Goal: Task Accomplishment & Management: Manage account settings

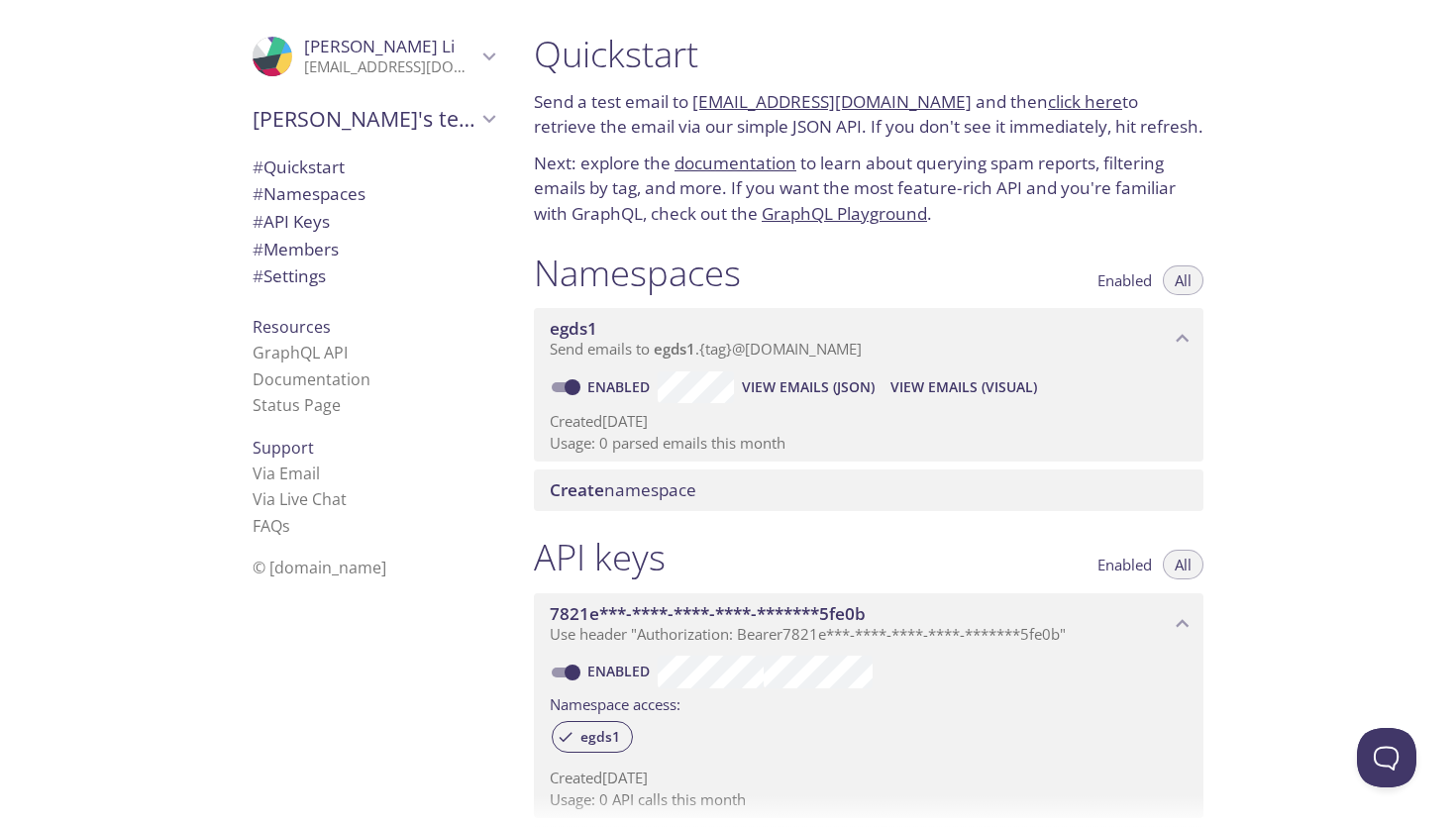
click at [839, 100] on link "[EMAIL_ADDRESS][DOMAIN_NAME]" at bounding box center [832, 102] width 280 height 23
click at [1048, 108] on link "click here" at bounding box center [1085, 102] width 75 height 23
click at [1048, 93] on link "click here" at bounding box center [1085, 102] width 75 height 23
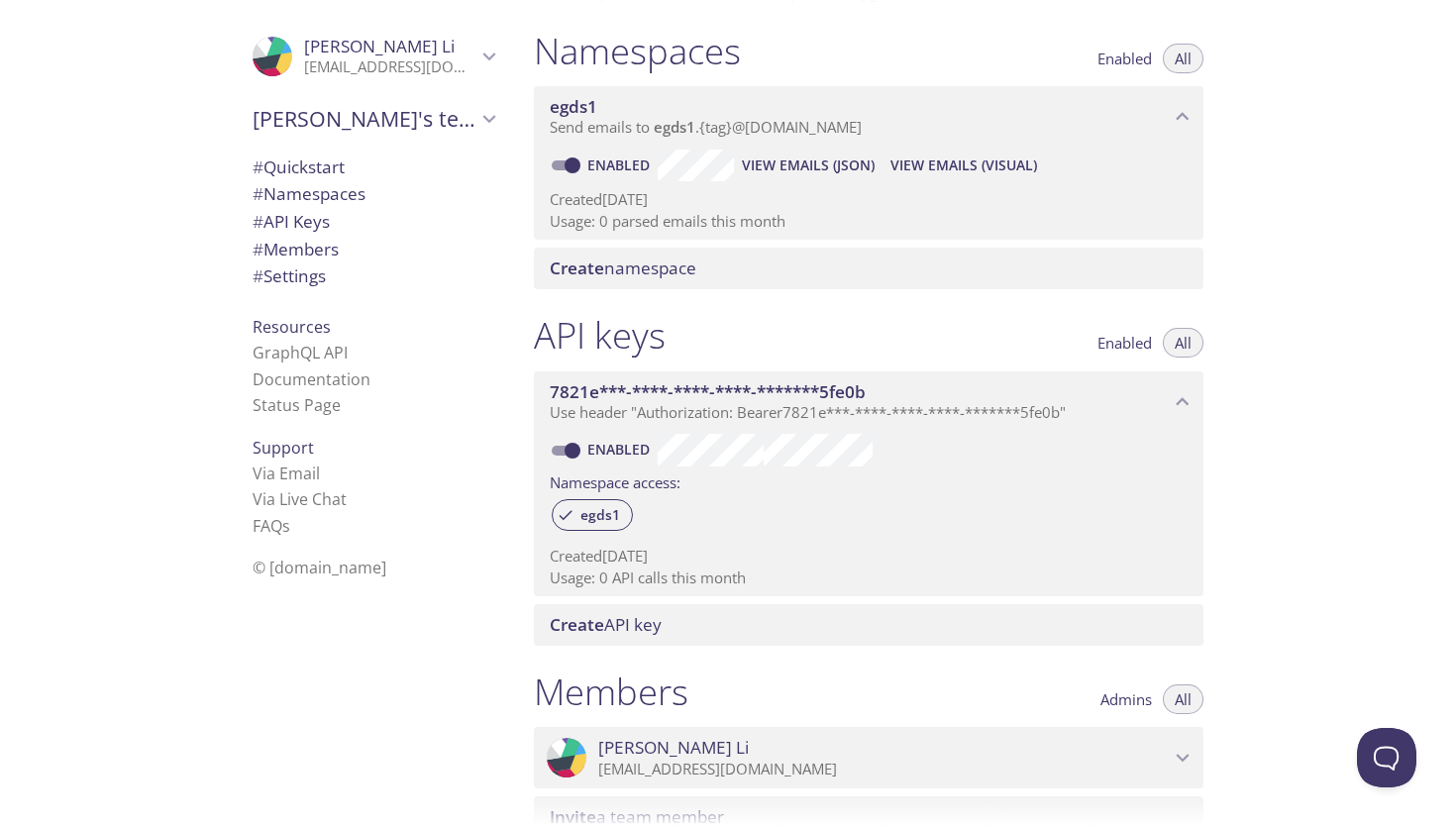
scroll to position [230, 0]
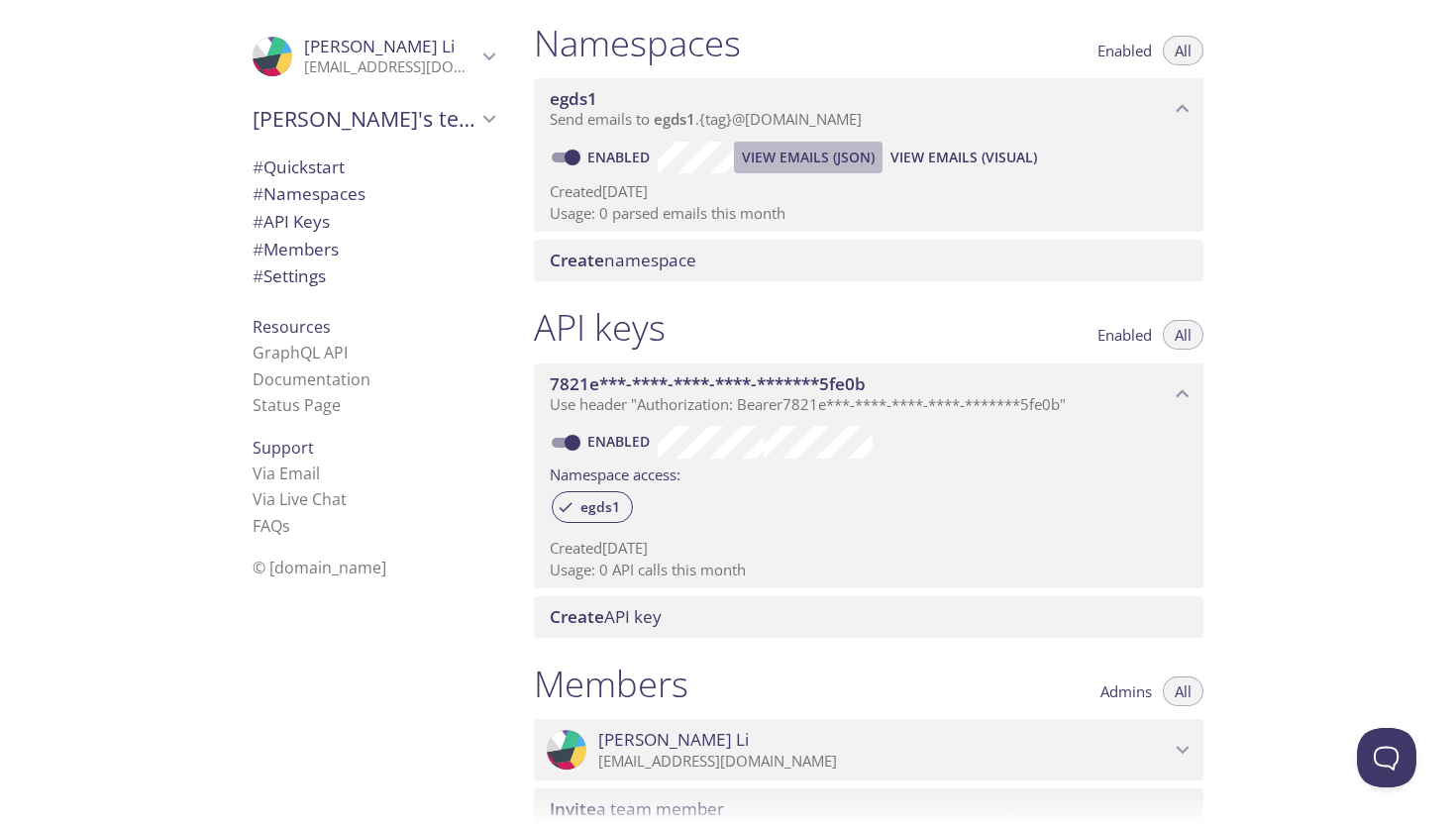
click at [837, 152] on span "View Emails (JSON)" at bounding box center [807, 157] width 132 height 24
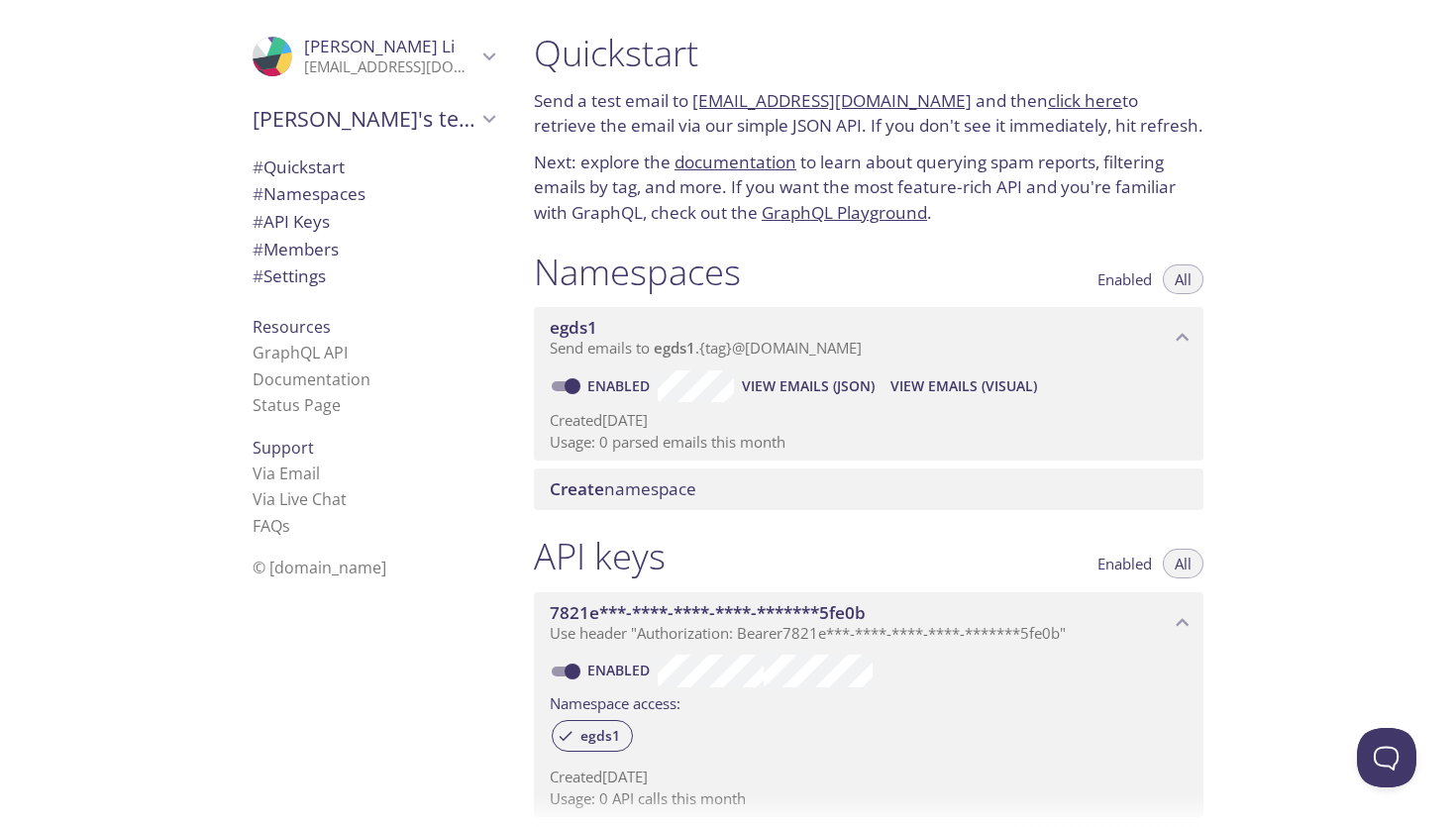
scroll to position [0, 0]
click at [943, 384] on span "View Emails (Visual)" at bounding box center [963, 387] width 146 height 24
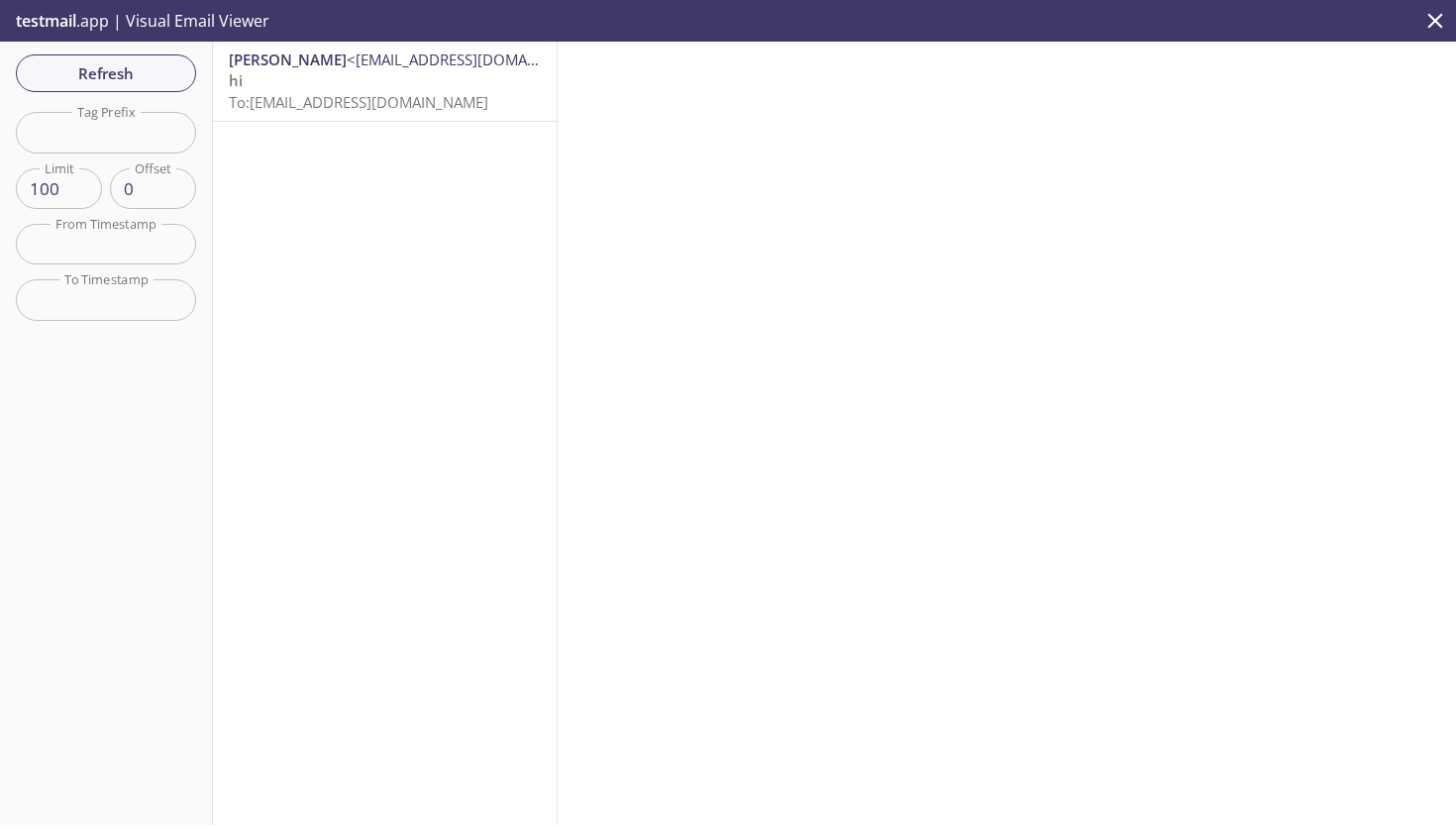
click at [419, 108] on span "To: [EMAIL_ADDRESS][DOMAIN_NAME]" at bounding box center [358, 103] width 260 height 20
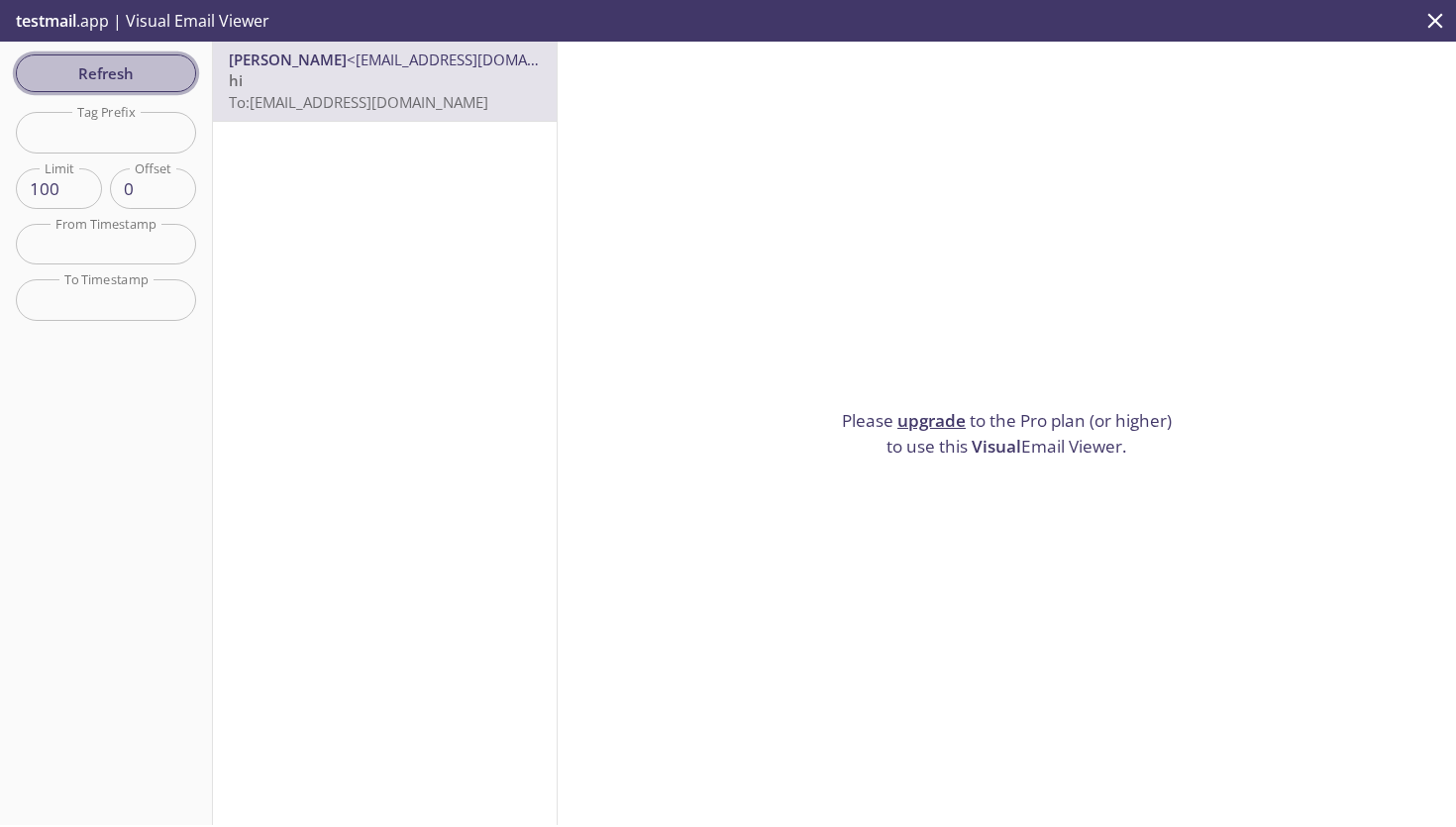
click at [99, 79] on span "Refresh" at bounding box center [105, 74] width 148 height 26
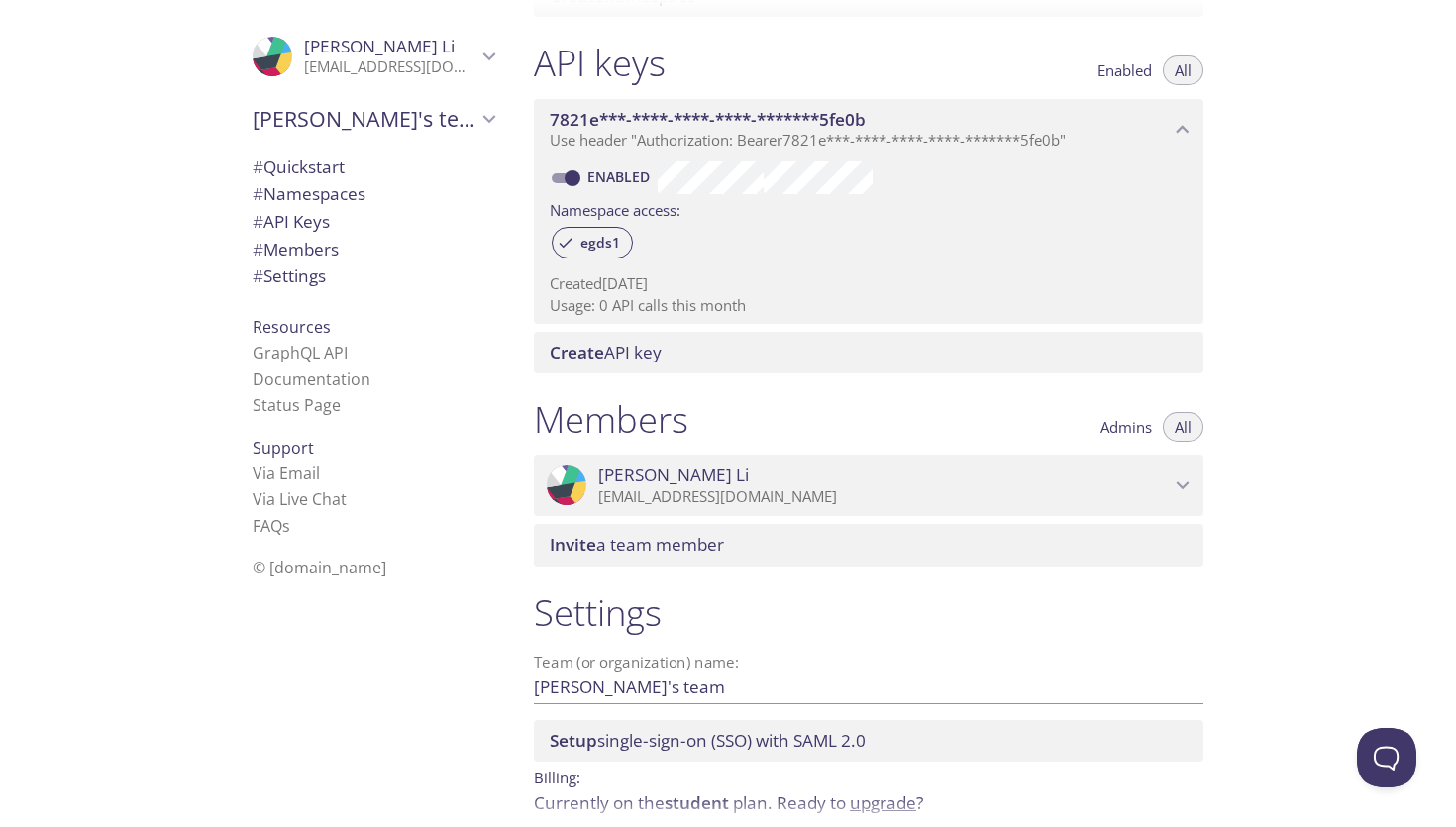
scroll to position [581, 0]
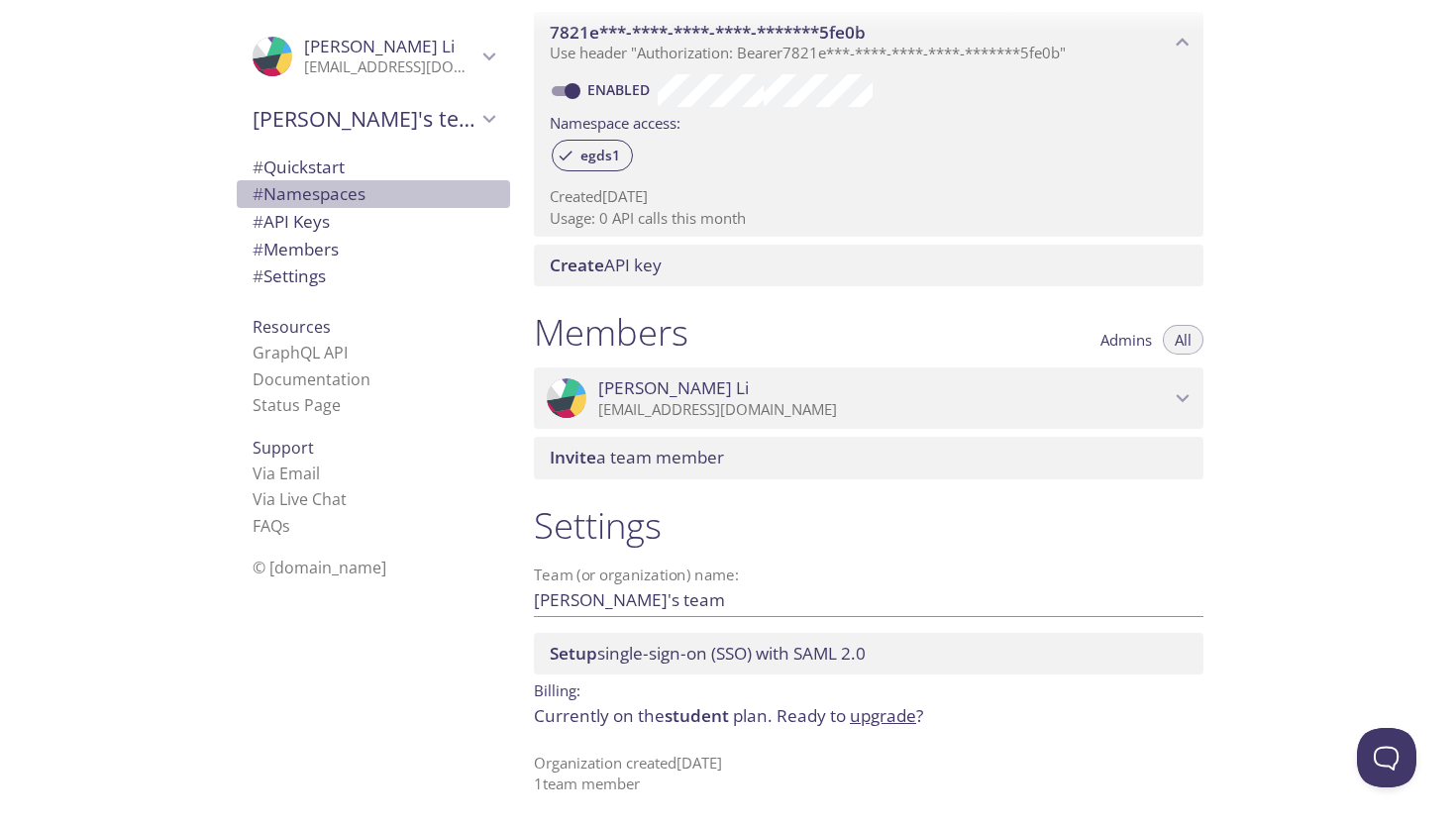
click at [285, 192] on span "# Namespaces" at bounding box center [309, 193] width 112 height 23
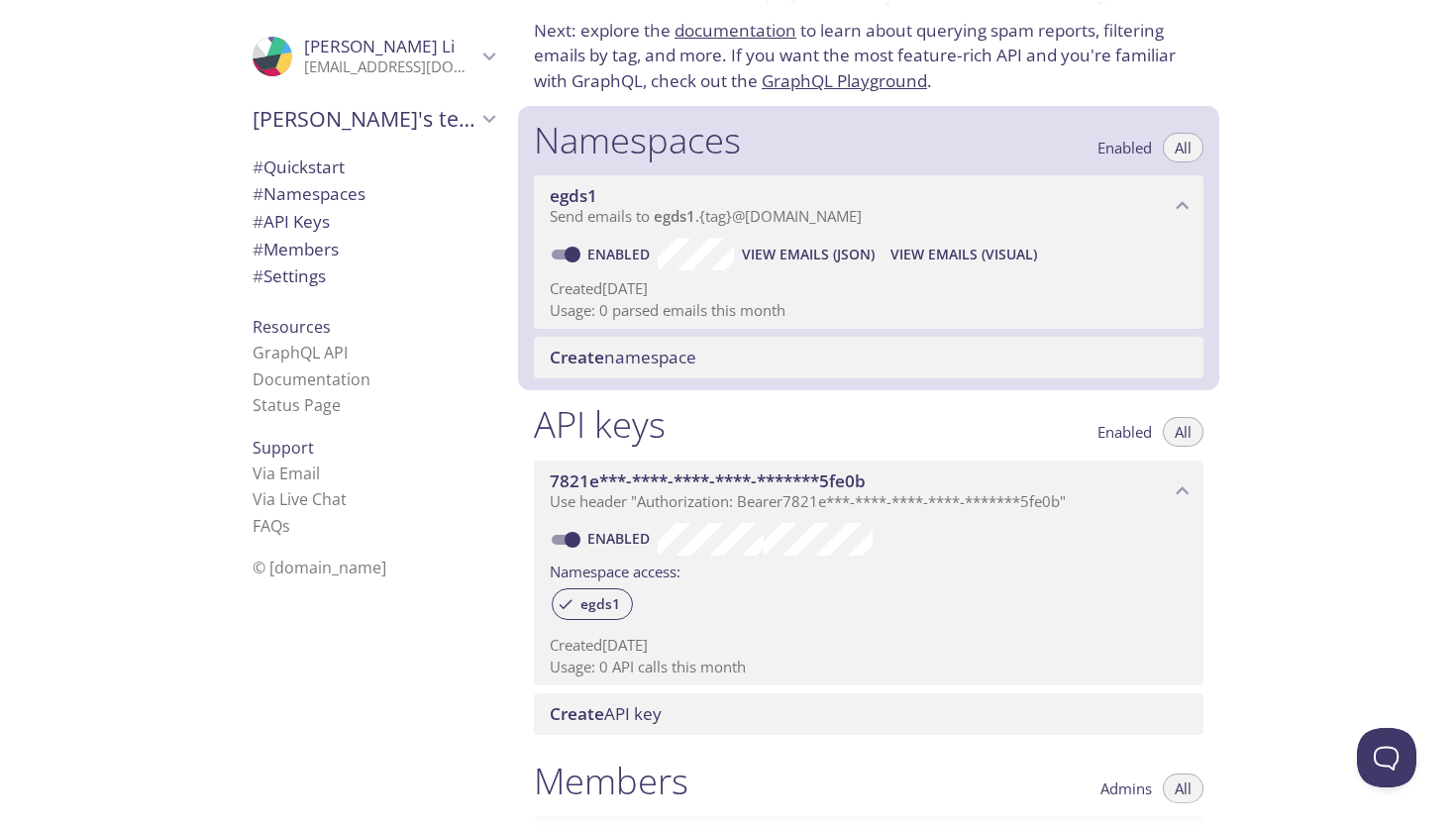
scroll to position [130, 0]
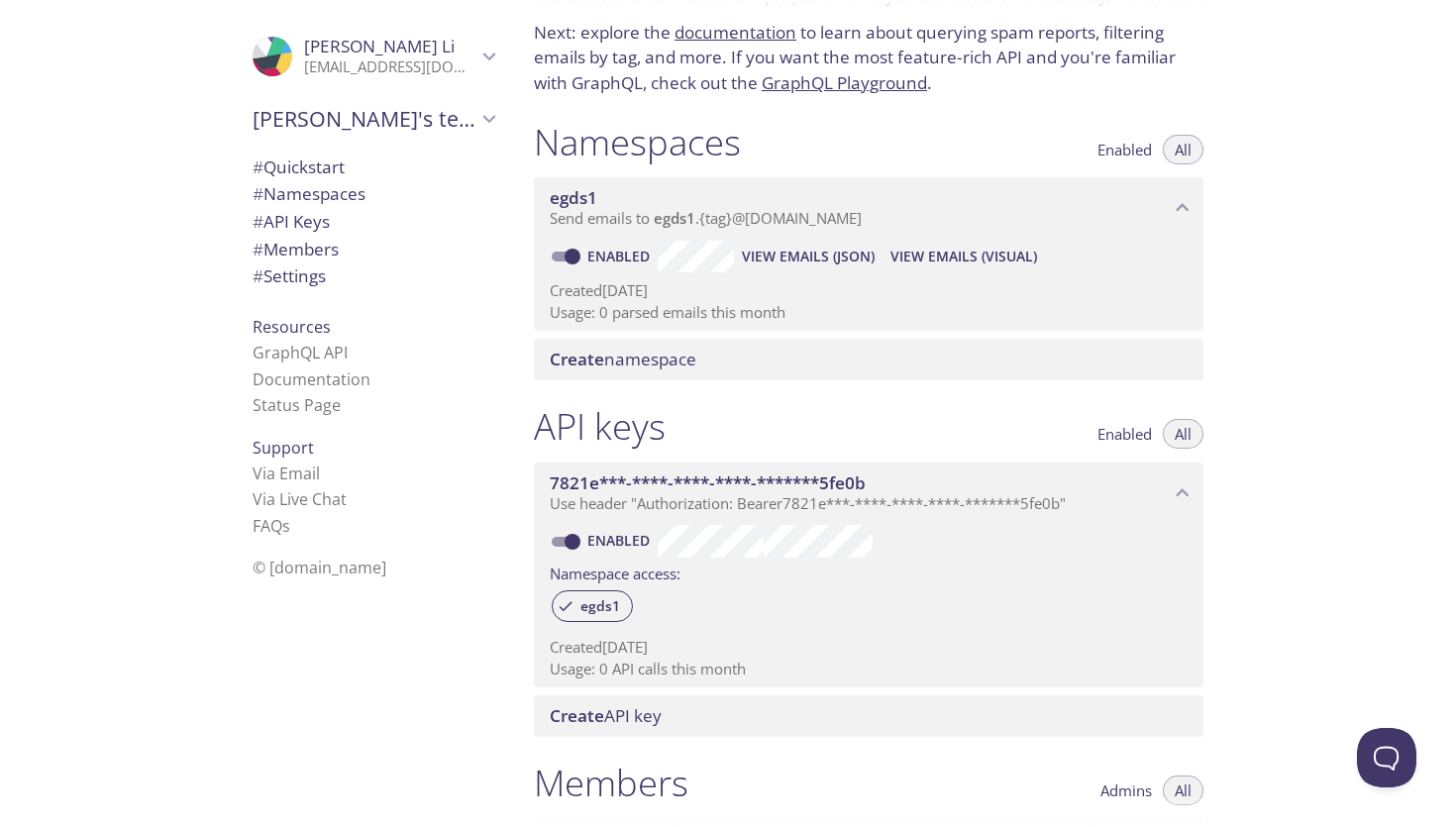
click at [614, 360] on span "Create namespace" at bounding box center [622, 358] width 146 height 23
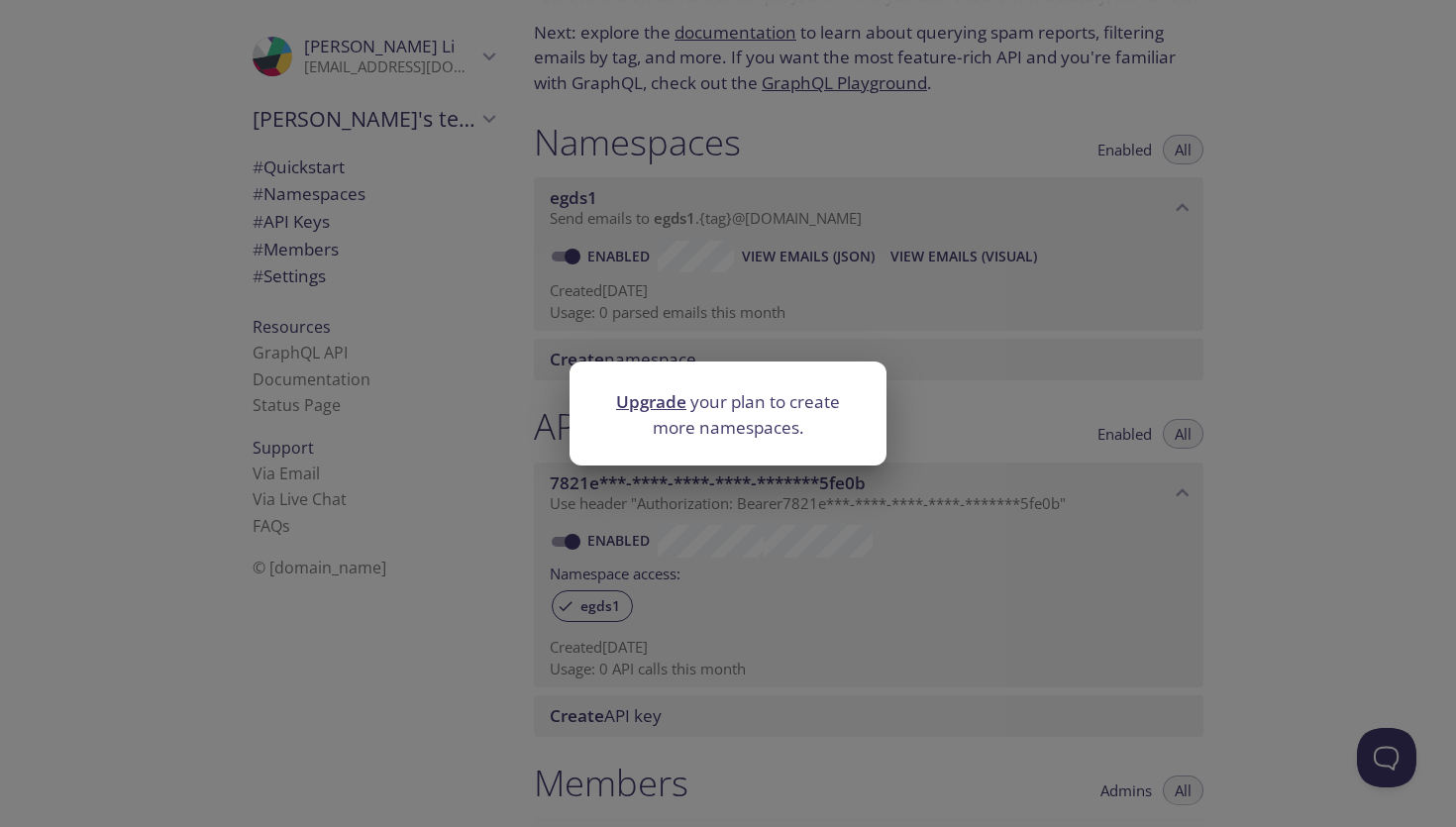
click at [621, 313] on div "Upgrade your plan to create more namespaces." at bounding box center [728, 413] width 1456 height 827
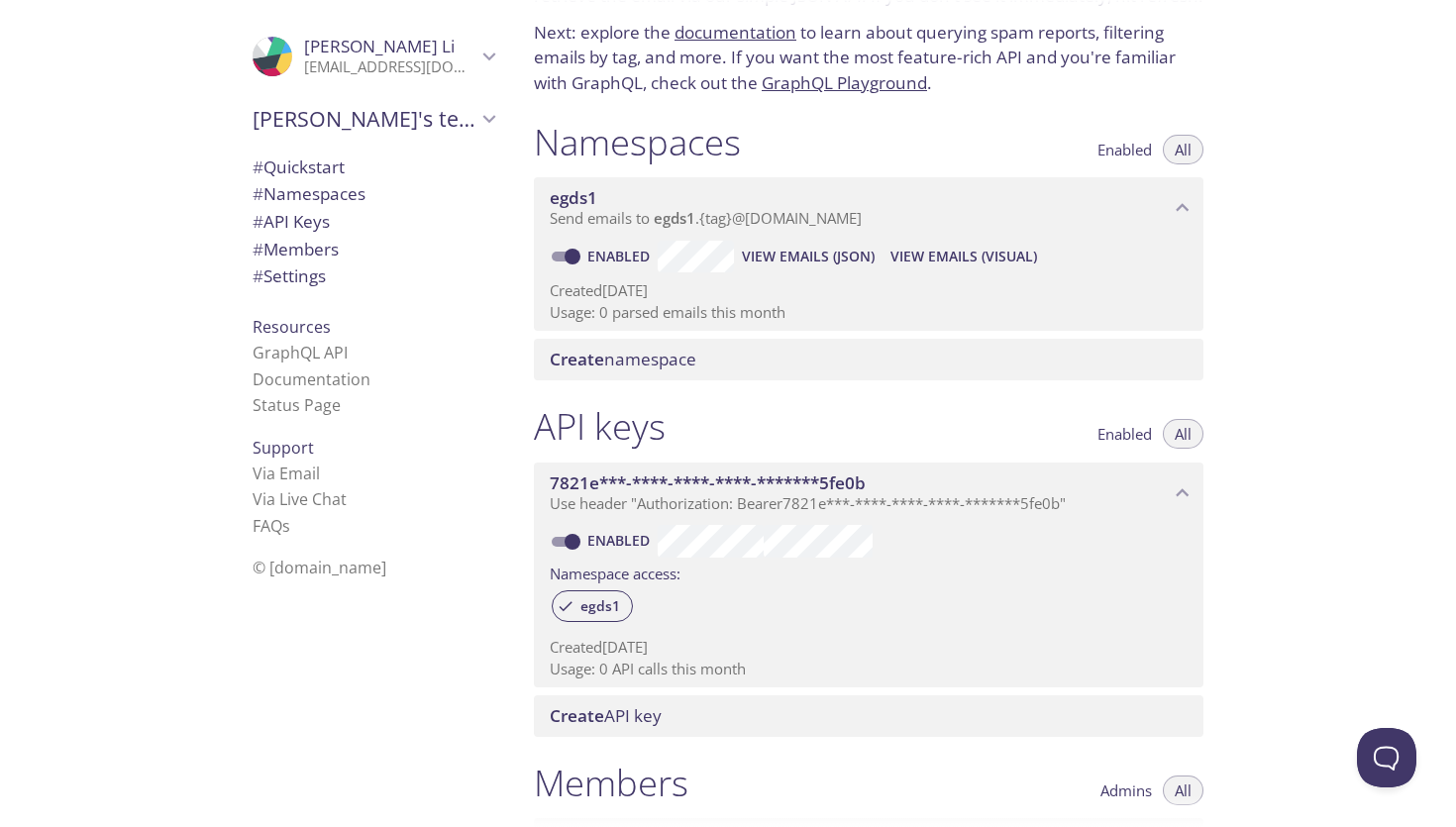
click at [568, 249] on input "Enabled" at bounding box center [572, 257] width 72 height 24
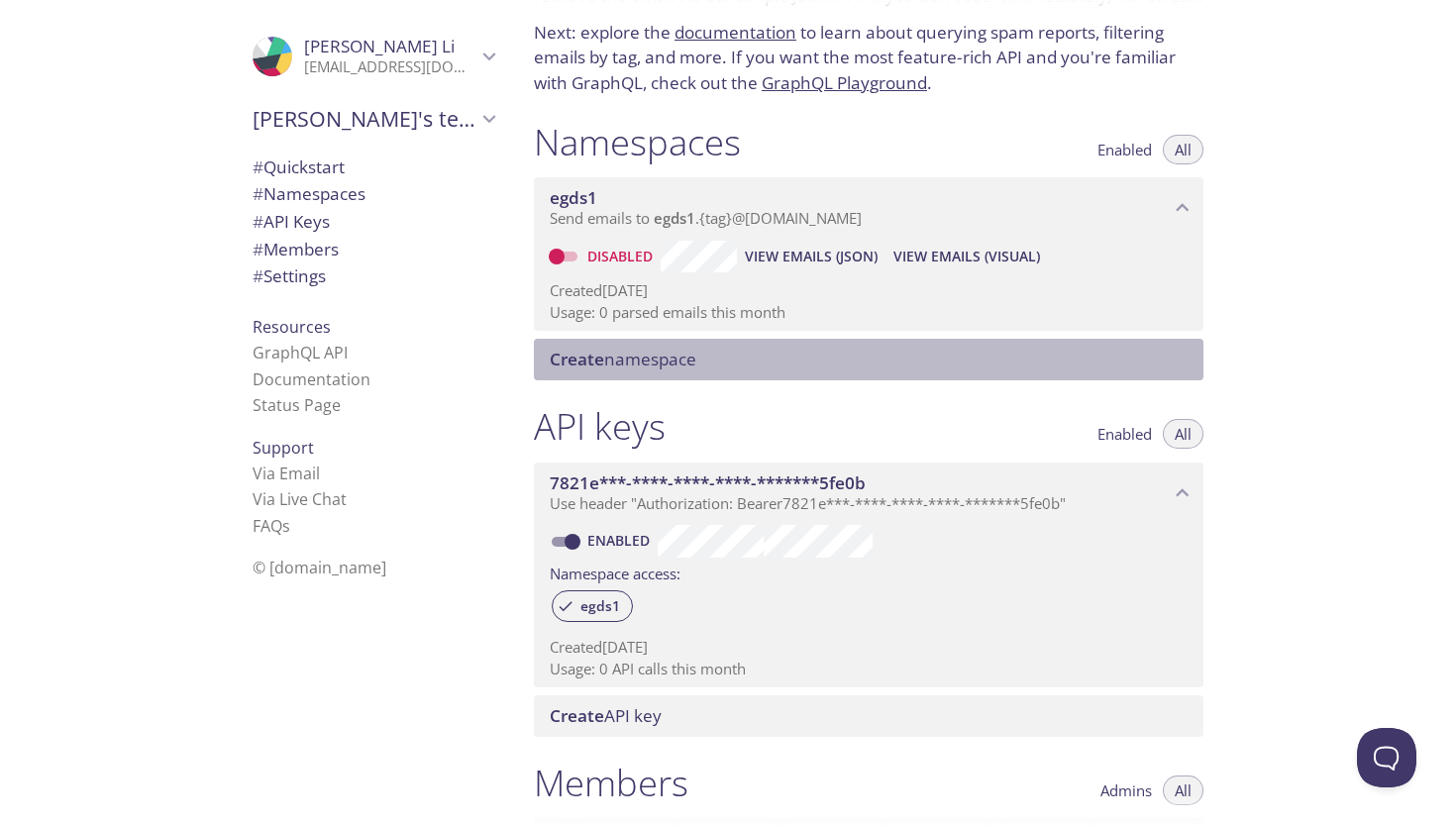
click at [599, 339] on div "Create namespace" at bounding box center [868, 359] width 670 height 42
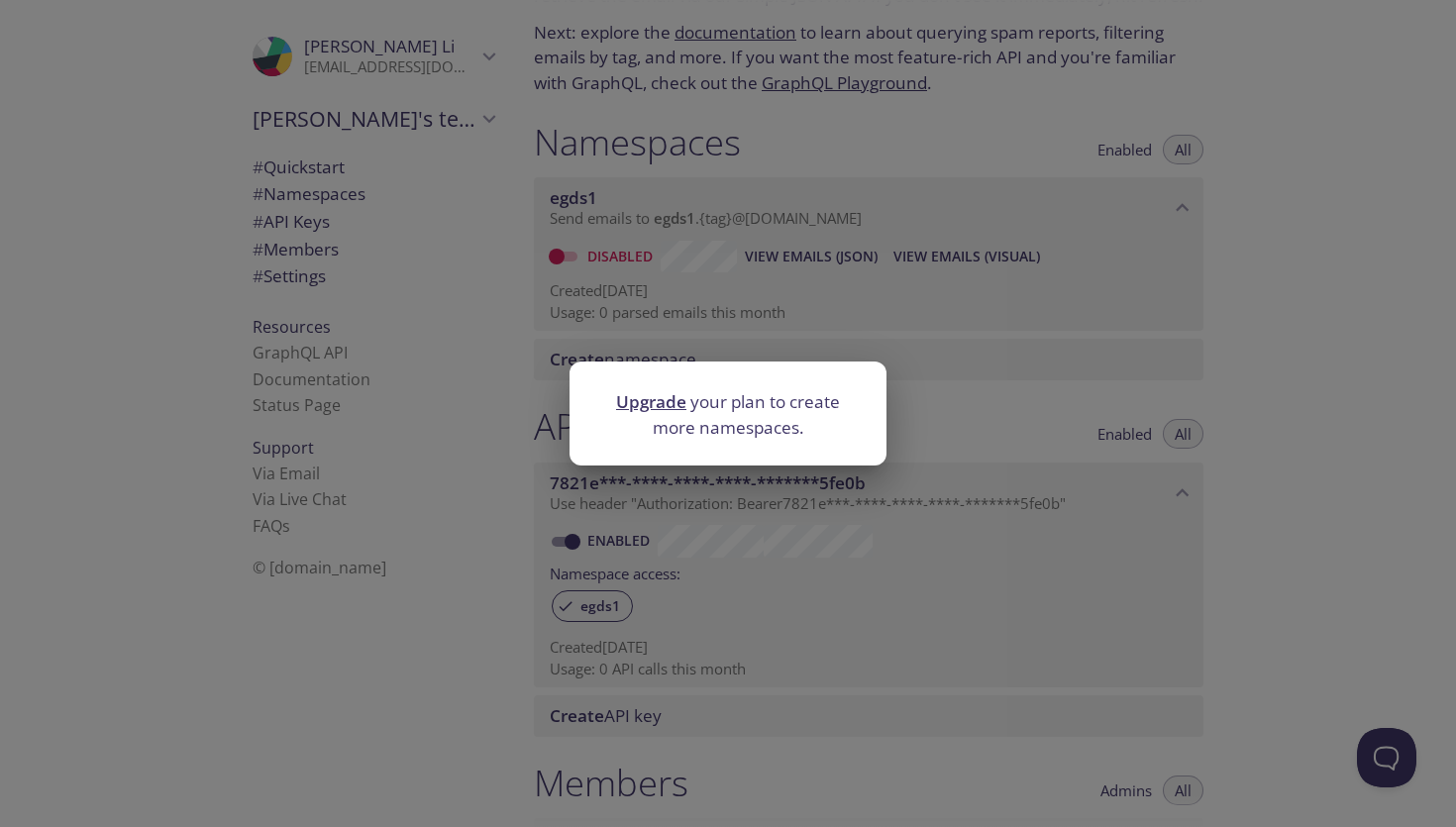
click at [599, 339] on div "Upgrade your plan to create more namespaces." at bounding box center [728, 413] width 1456 height 827
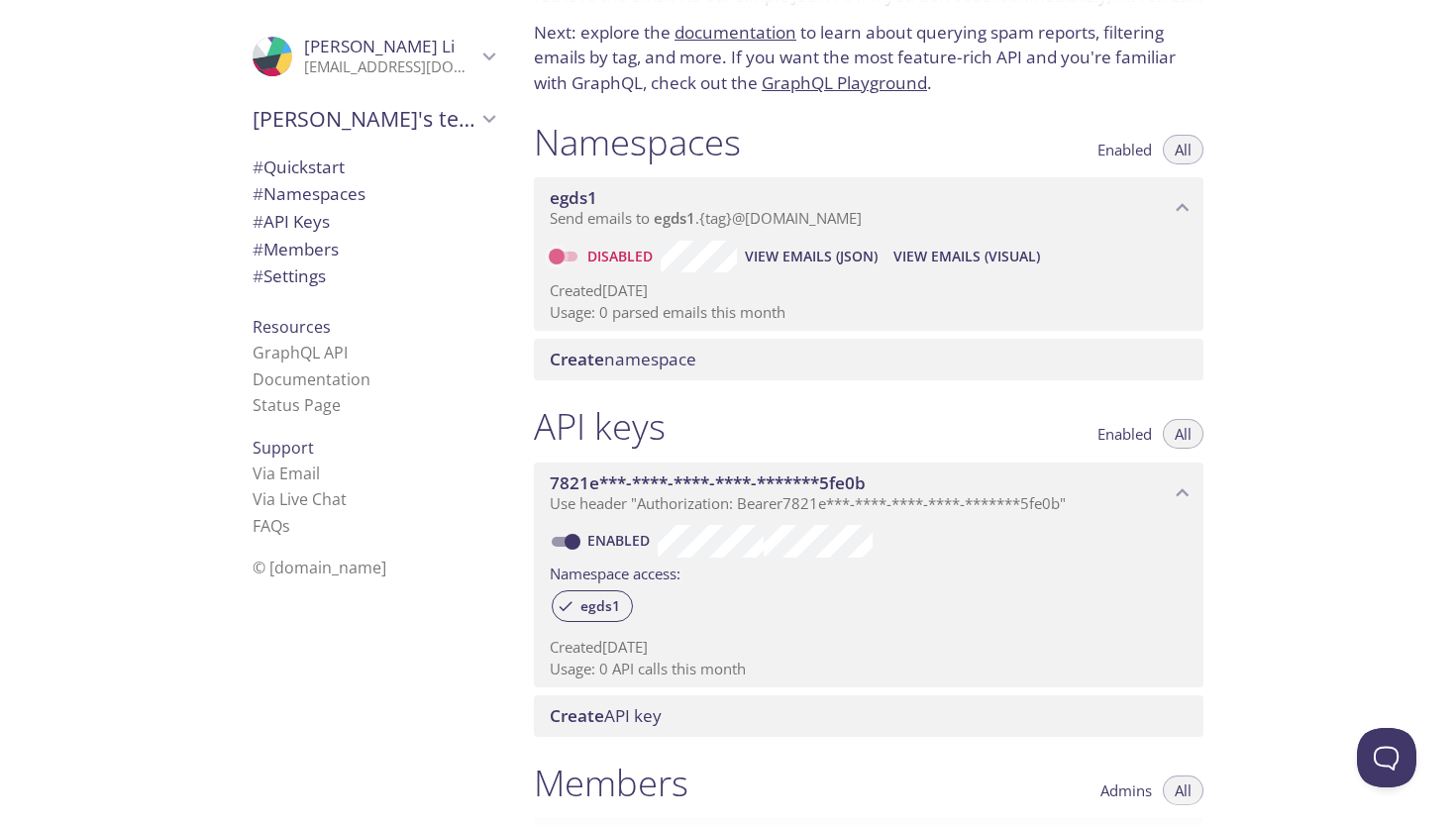
click at [571, 255] on input "Disabled" at bounding box center [556, 257] width 72 height 24
checkbox input "true"
click at [1182, 216] on icon "egds1 namespace" at bounding box center [1182, 208] width 26 height 26
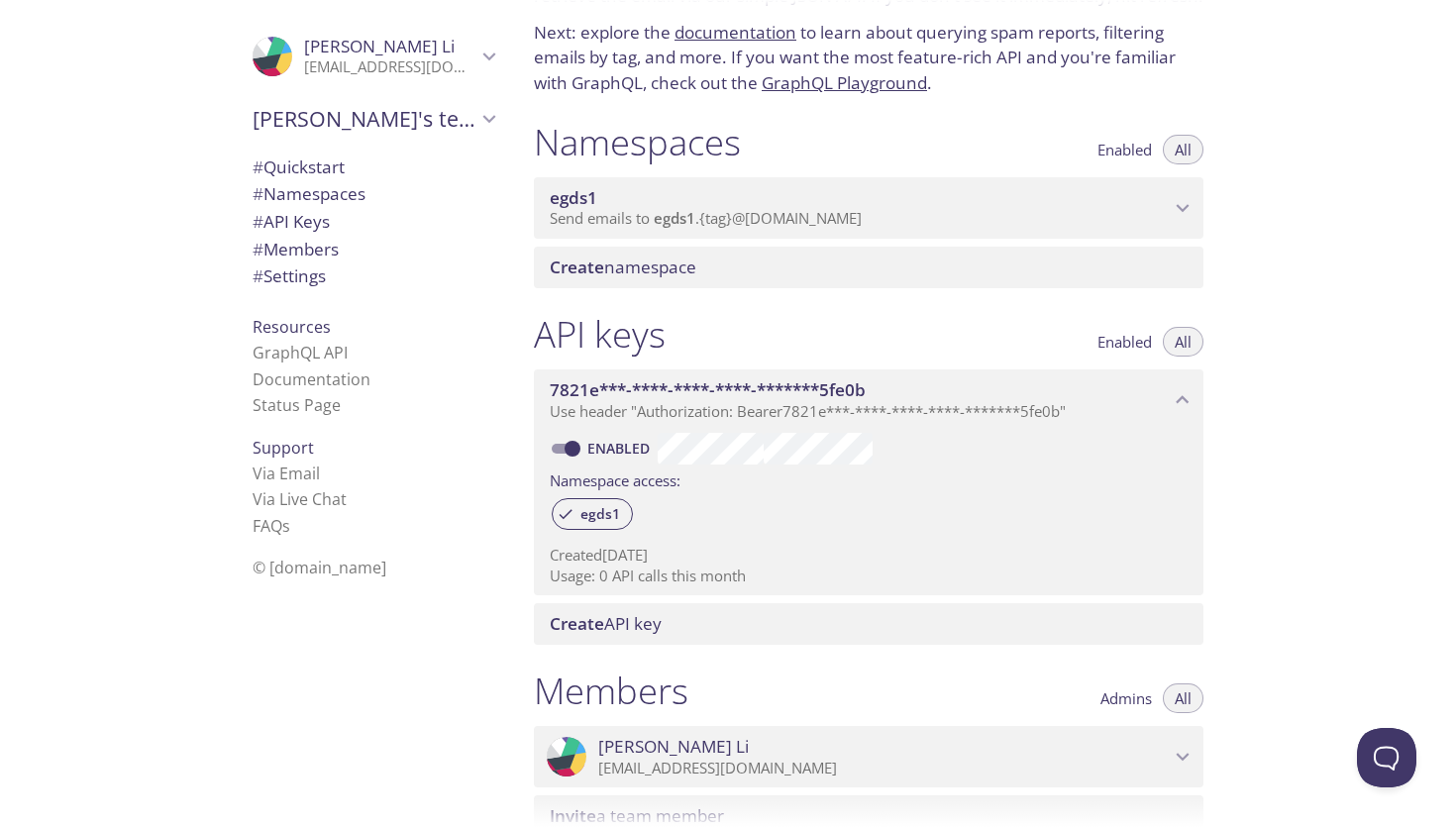
click at [857, 181] on div "egds1 Send emails to egds1 . {tag} @[DOMAIN_NAME]" at bounding box center [868, 208] width 670 height 62
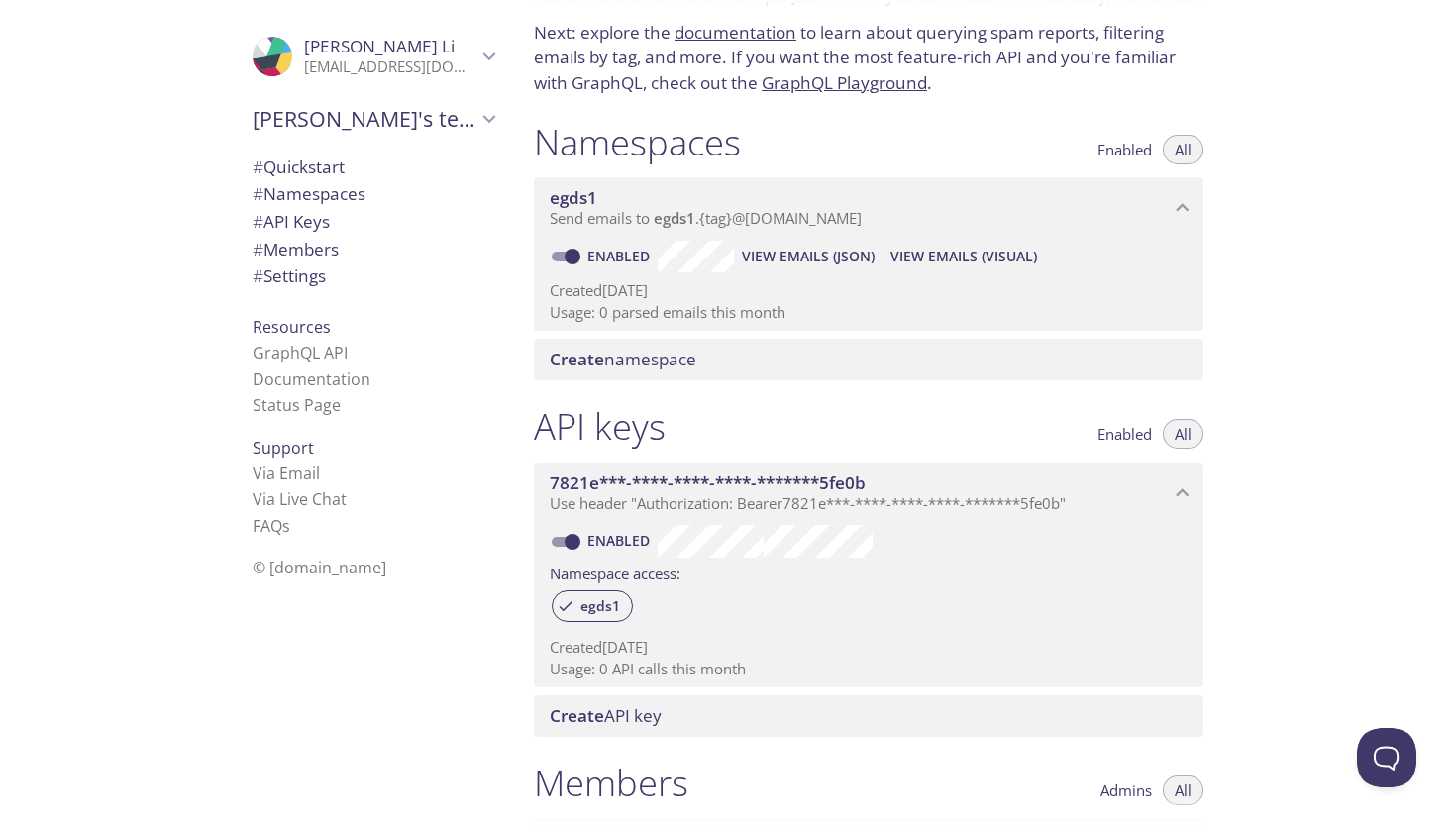
scroll to position [0, 0]
